Goal: Book appointment/travel/reservation

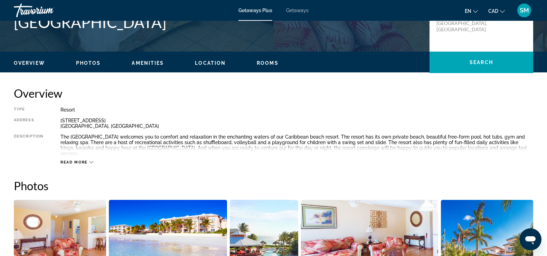
scroll to position [166, 0]
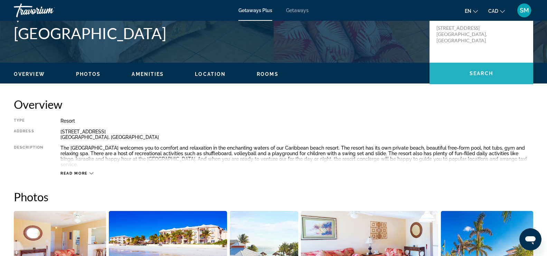
click at [480, 77] on span "Main content" at bounding box center [482, 73] width 104 height 17
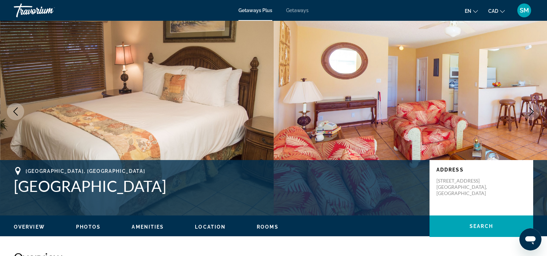
scroll to position [0, 0]
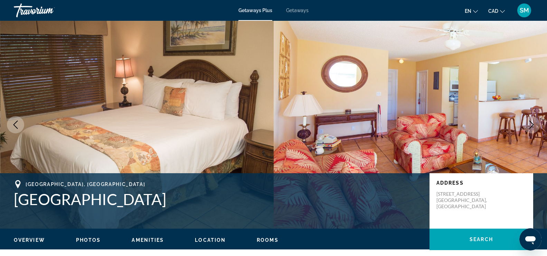
click at [262, 10] on span "Getaways Plus" at bounding box center [256, 11] width 34 height 6
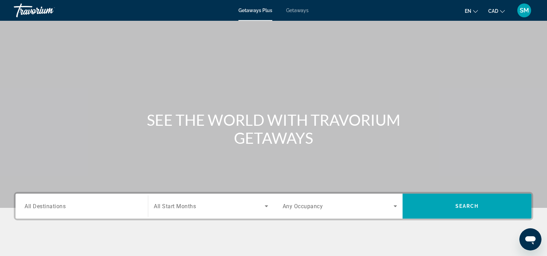
click at [77, 211] on div "Search widget" at bounding box center [82, 206] width 114 height 20
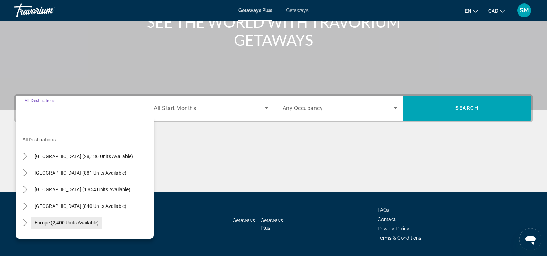
scroll to position [118, 0]
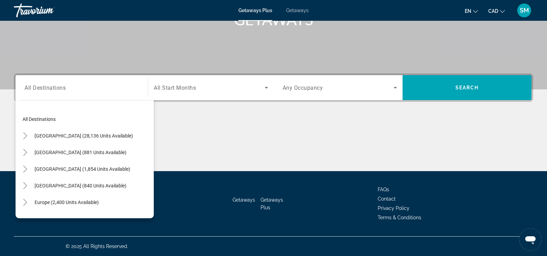
click at [58, 99] on div "All destinations [GEOGRAPHIC_DATA] (28,136 units available) [GEOGRAPHIC_DATA] (…" at bounding box center [85, 156] width 138 height 121
click at [71, 90] on input "Destination All Destinations" at bounding box center [82, 88] width 114 height 8
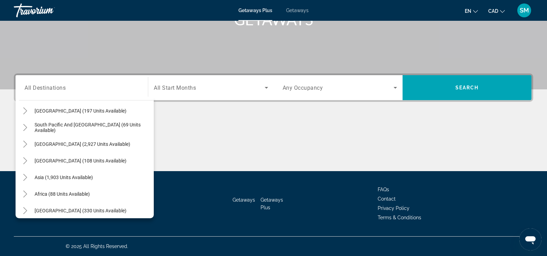
scroll to position [112, 0]
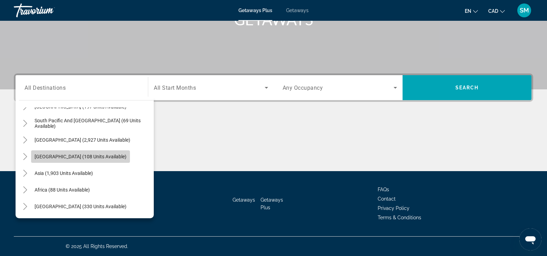
click at [103, 158] on span "[GEOGRAPHIC_DATA] (108 units available)" at bounding box center [81, 157] width 92 height 6
type input "**********"
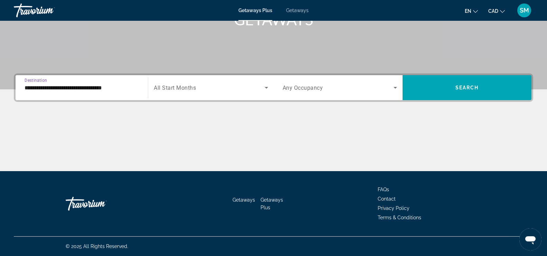
click at [267, 89] on icon "Search widget" at bounding box center [266, 87] width 8 height 8
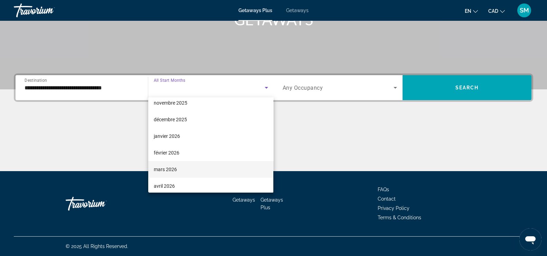
scroll to position [69, 0]
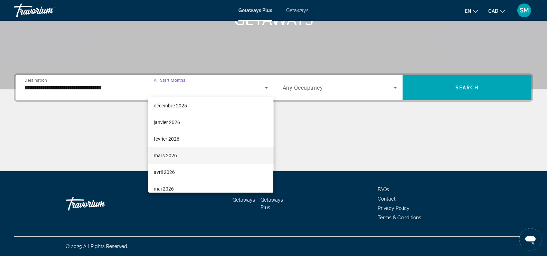
click at [199, 155] on mat-option "mars 2026" at bounding box center [210, 155] width 125 height 17
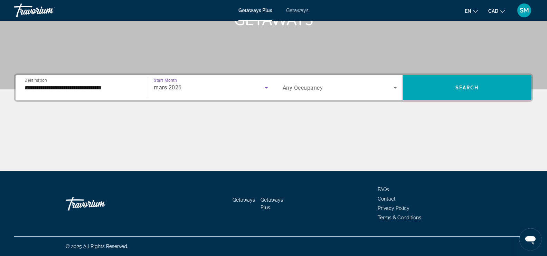
click at [394, 88] on icon "Search widget" at bounding box center [395, 87] width 8 height 8
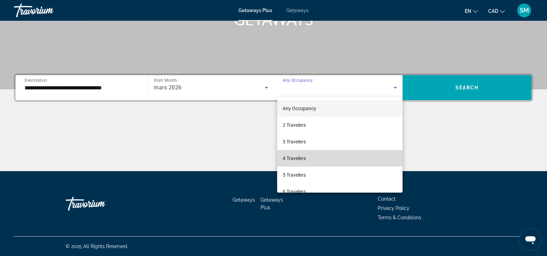
click at [342, 154] on mat-option "4 Travelers" at bounding box center [340, 158] width 126 height 17
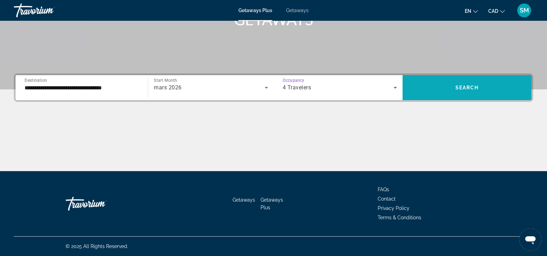
click at [459, 90] on span "Search" at bounding box center [468, 88] width 24 height 6
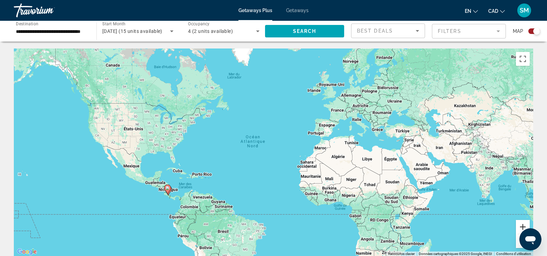
click at [521, 225] on button "Zoom avant" at bounding box center [523, 227] width 14 height 14
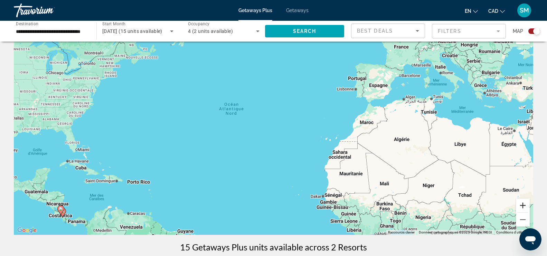
scroll to position [56, 0]
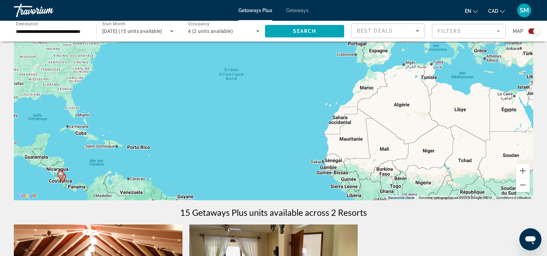
click at [89, 34] on div "**********" at bounding box center [51, 31] width 83 height 20
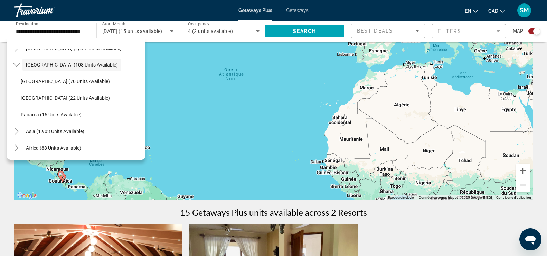
scroll to position [146, 0]
click at [65, 113] on span "Panama (16 units available)" at bounding box center [51, 114] width 61 height 6
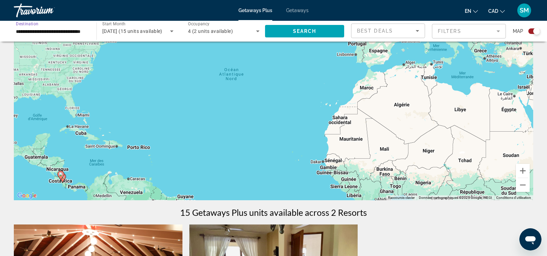
type input "**********"
click at [173, 32] on icon "Search widget" at bounding box center [172, 31] width 8 height 8
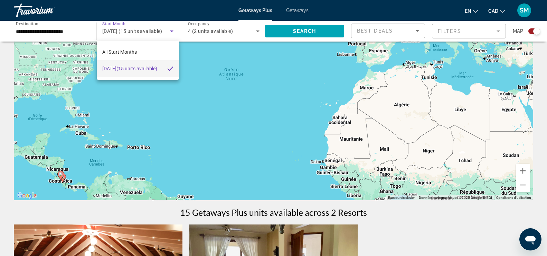
click at [296, 33] on div at bounding box center [273, 128] width 547 height 256
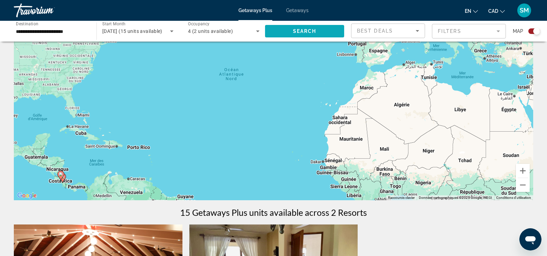
click at [302, 31] on span "Search" at bounding box center [305, 31] width 24 height 6
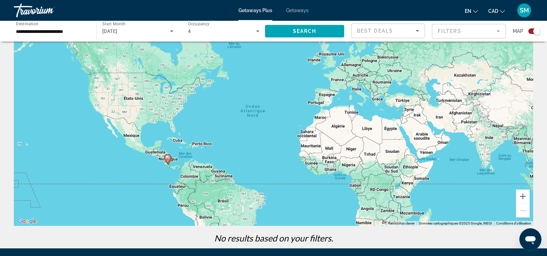
scroll to position [35, 0]
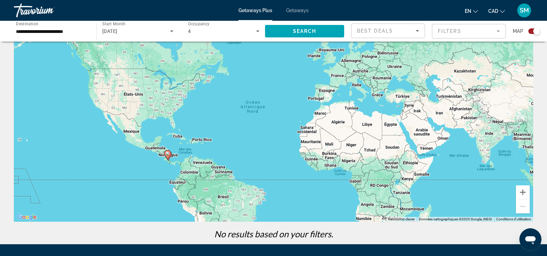
click at [174, 31] on icon "Search widget" at bounding box center [172, 31] width 8 height 8
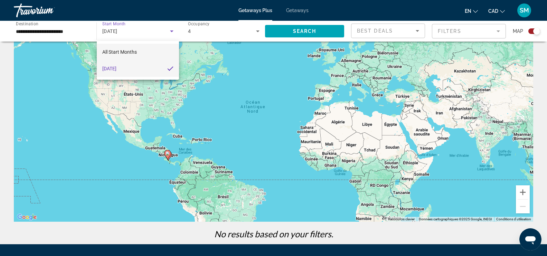
click at [148, 50] on mat-option "All Start Months" at bounding box center [138, 52] width 82 height 17
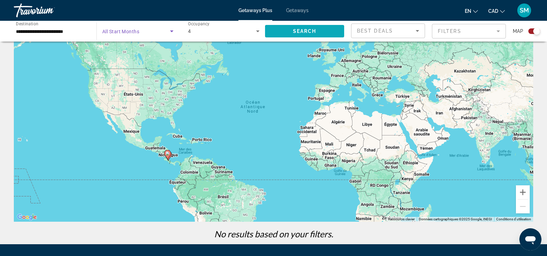
click at [316, 32] on button "Search" at bounding box center [304, 31] width 79 height 12
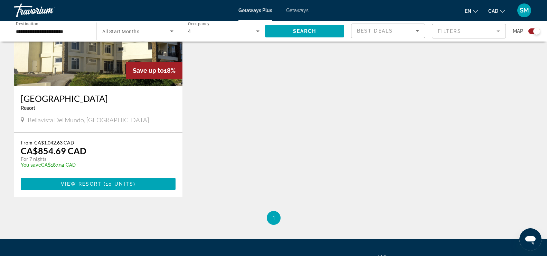
scroll to position [290, 0]
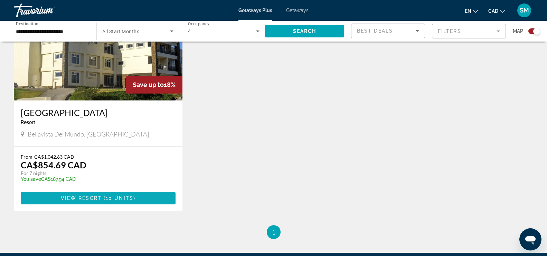
click at [82, 198] on span "View Resort" at bounding box center [81, 198] width 41 height 6
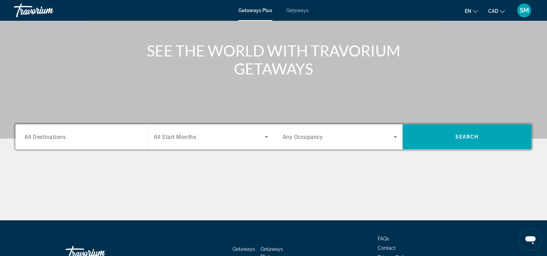
click at [81, 140] on input "Destination All Destinations" at bounding box center [82, 137] width 114 height 8
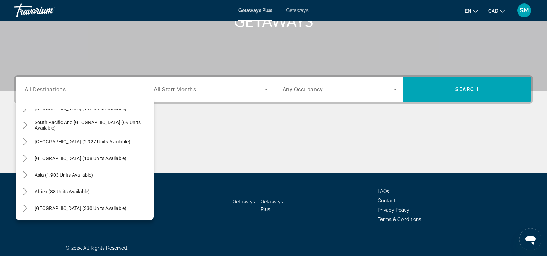
scroll to position [118, 0]
